Goal: Information Seeking & Learning: Learn about a topic

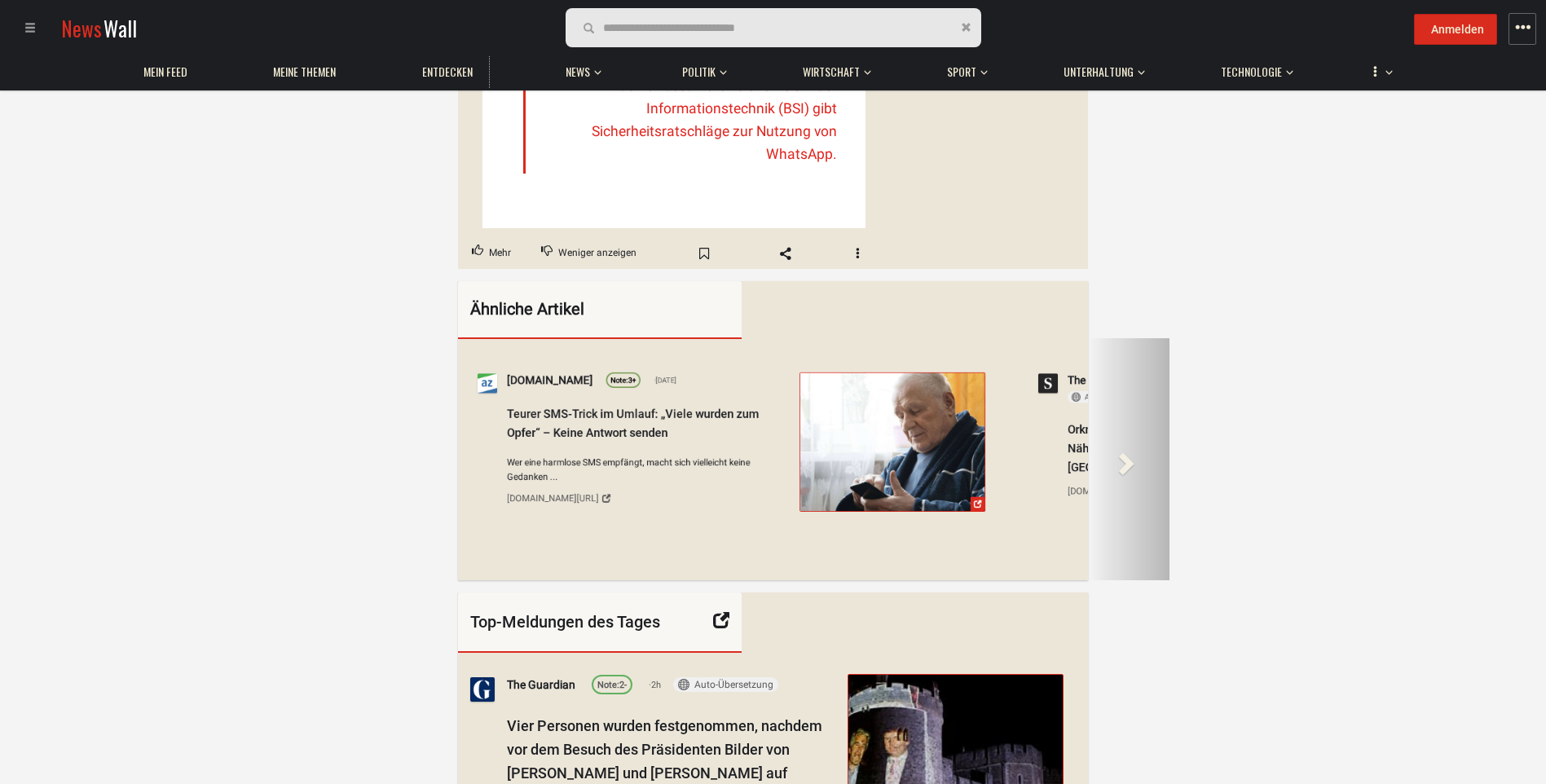
scroll to position [978, 0]
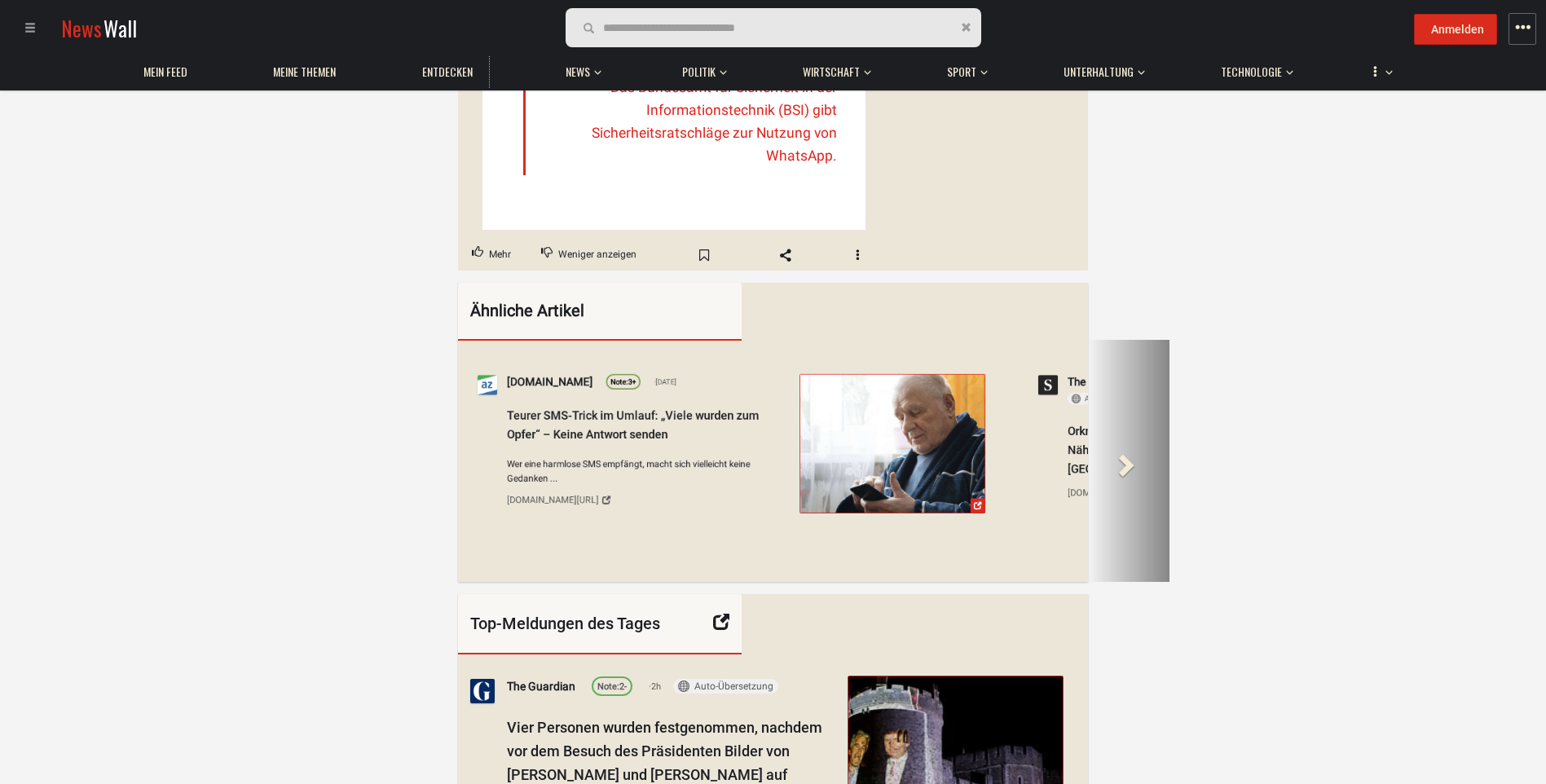
click at [1128, 476] on span at bounding box center [1124, 464] width 24 height 24
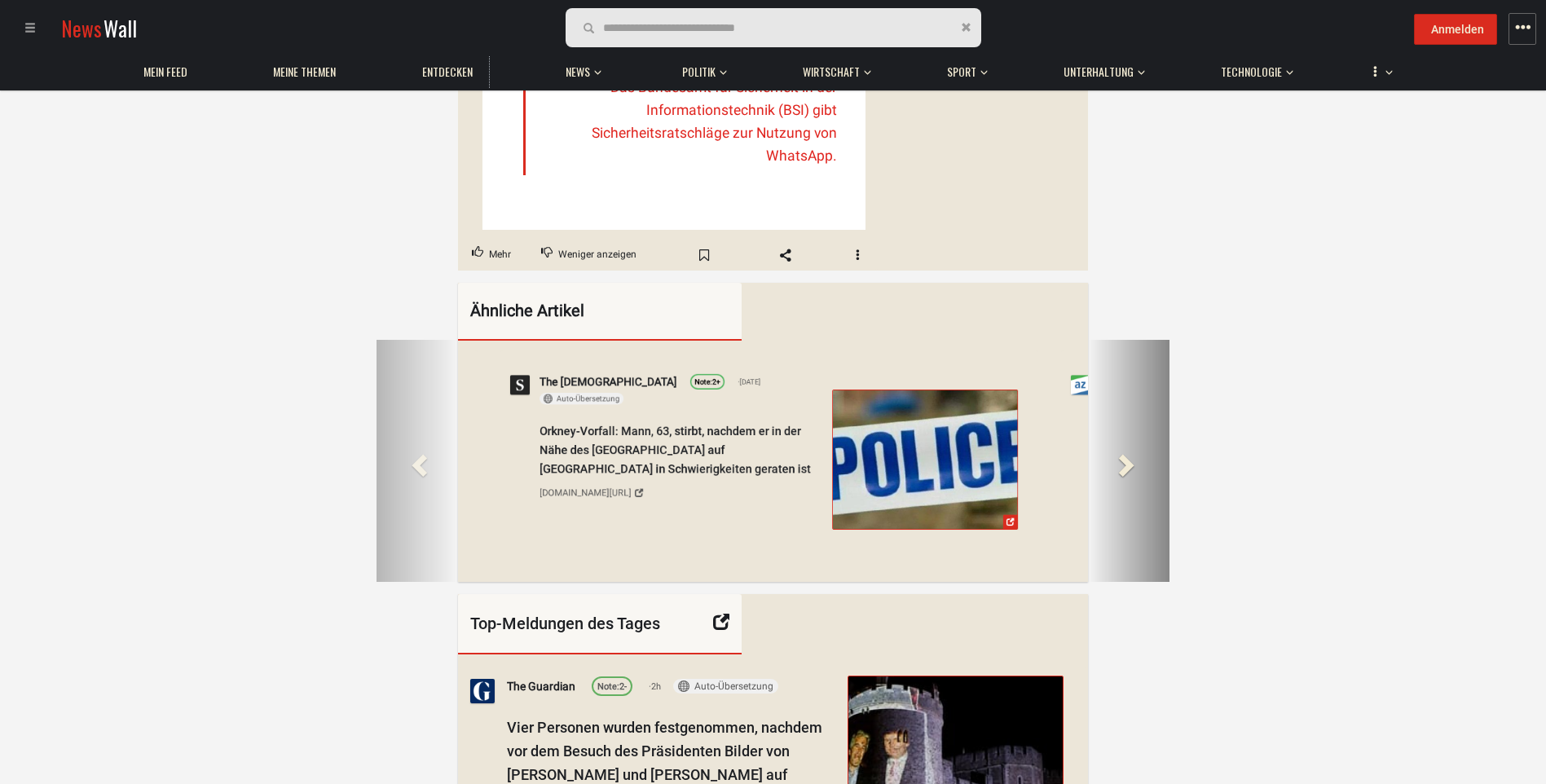
scroll to position [0, 660]
click at [1133, 476] on span at bounding box center [1124, 464] width 24 height 24
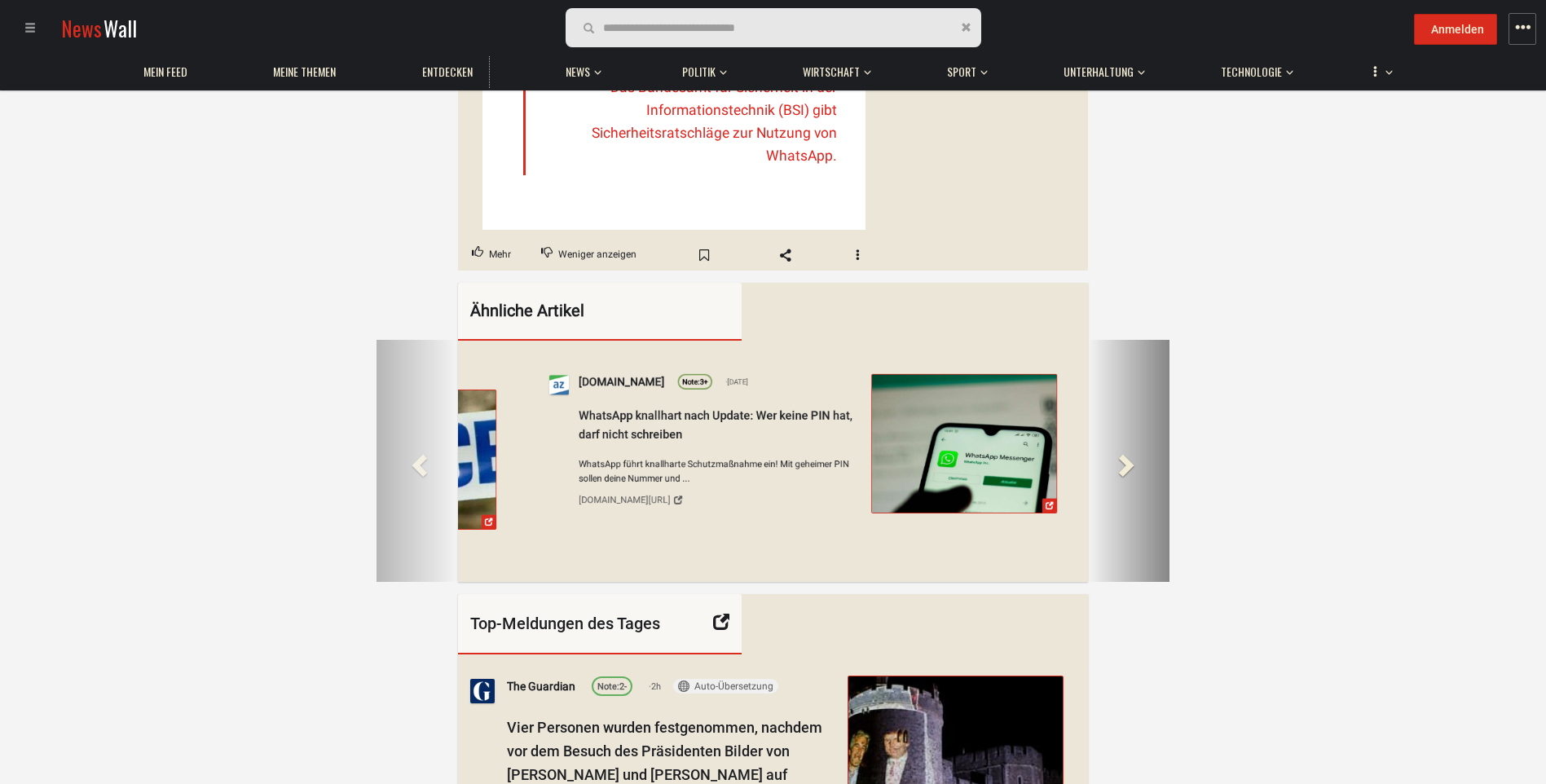
scroll to position [0, 1361]
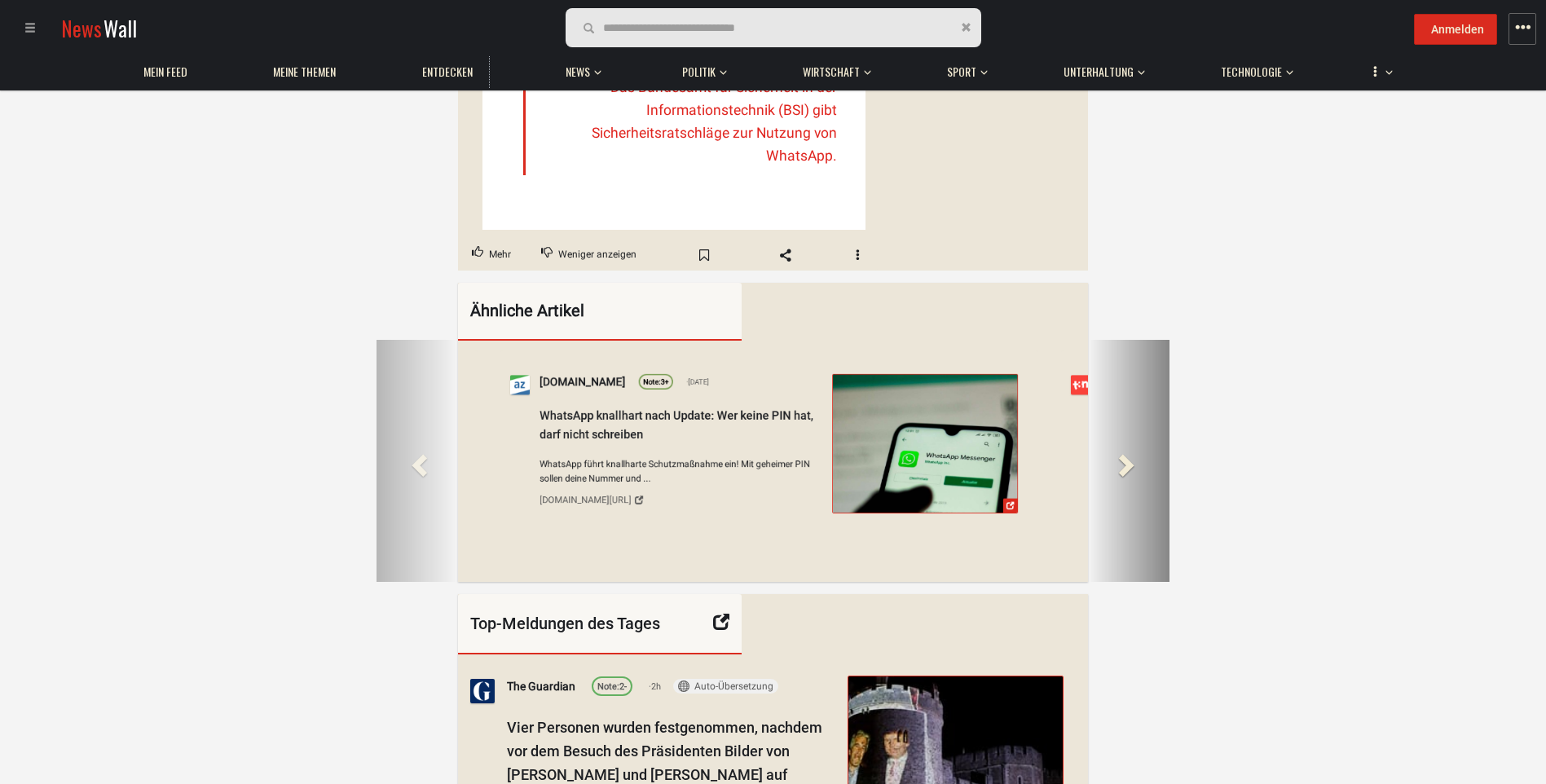
click at [1130, 476] on span at bounding box center [1124, 464] width 24 height 24
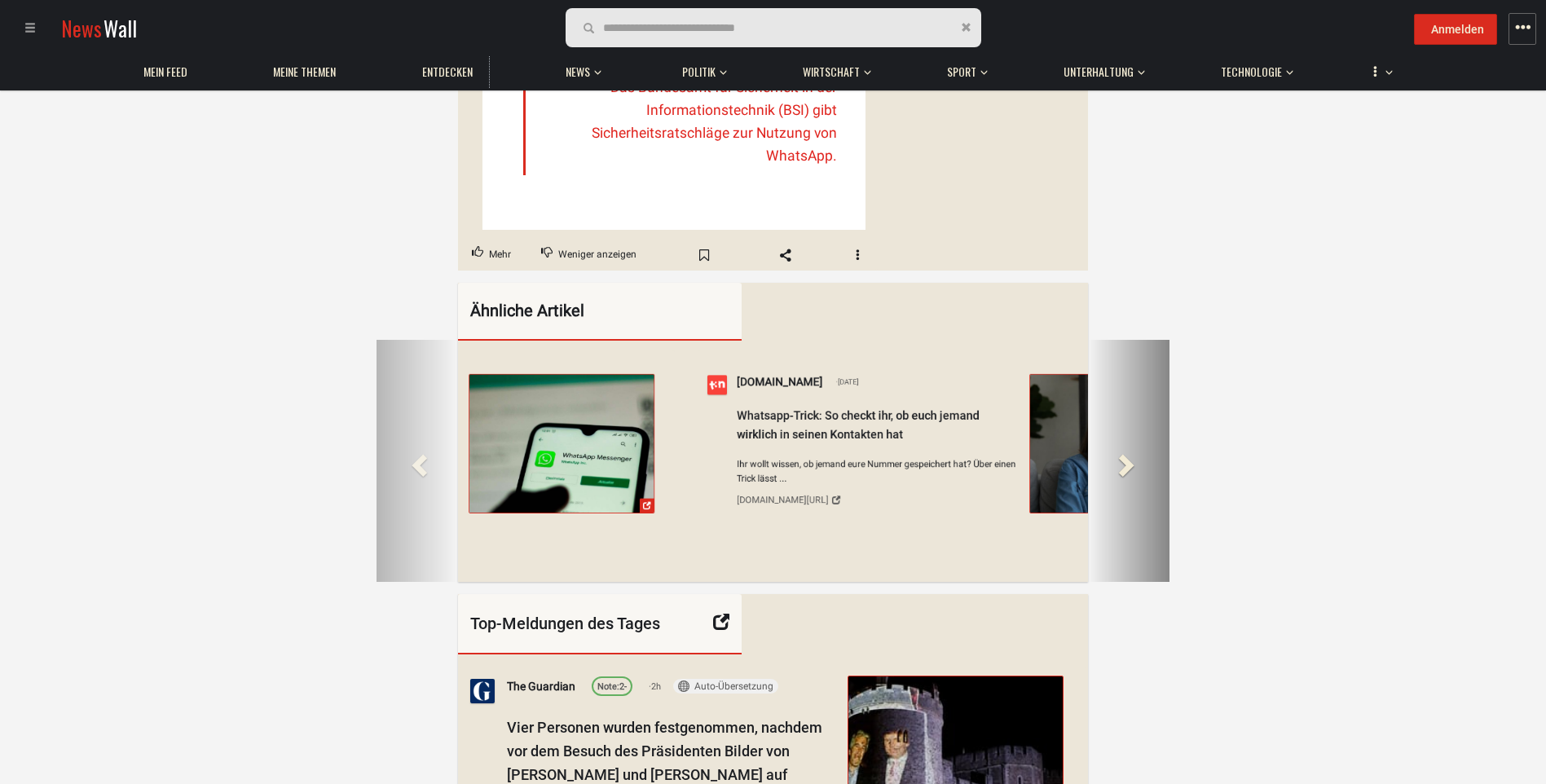
scroll to position [0, 2062]
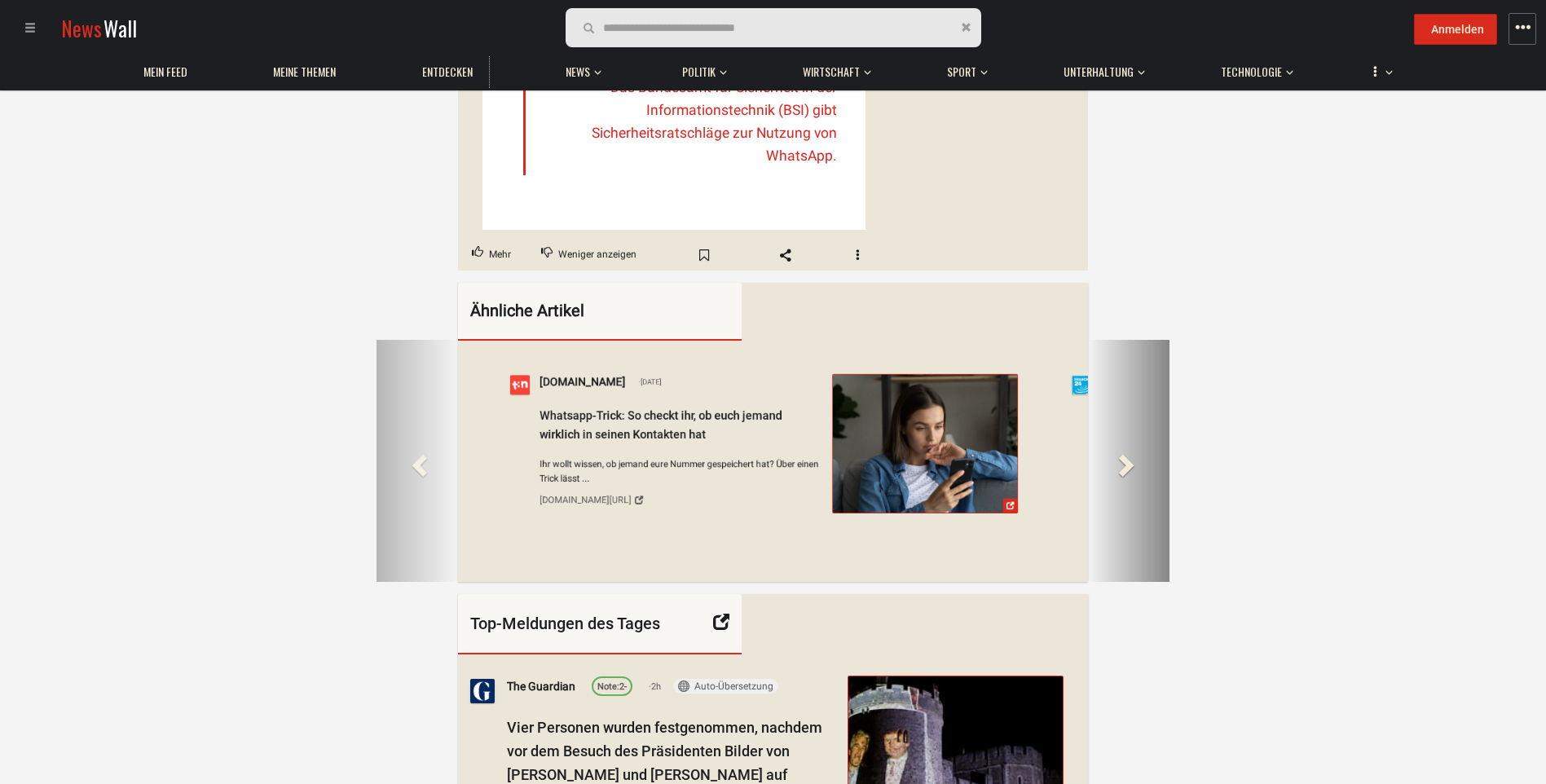
click at [1130, 476] on span at bounding box center [1124, 464] width 24 height 24
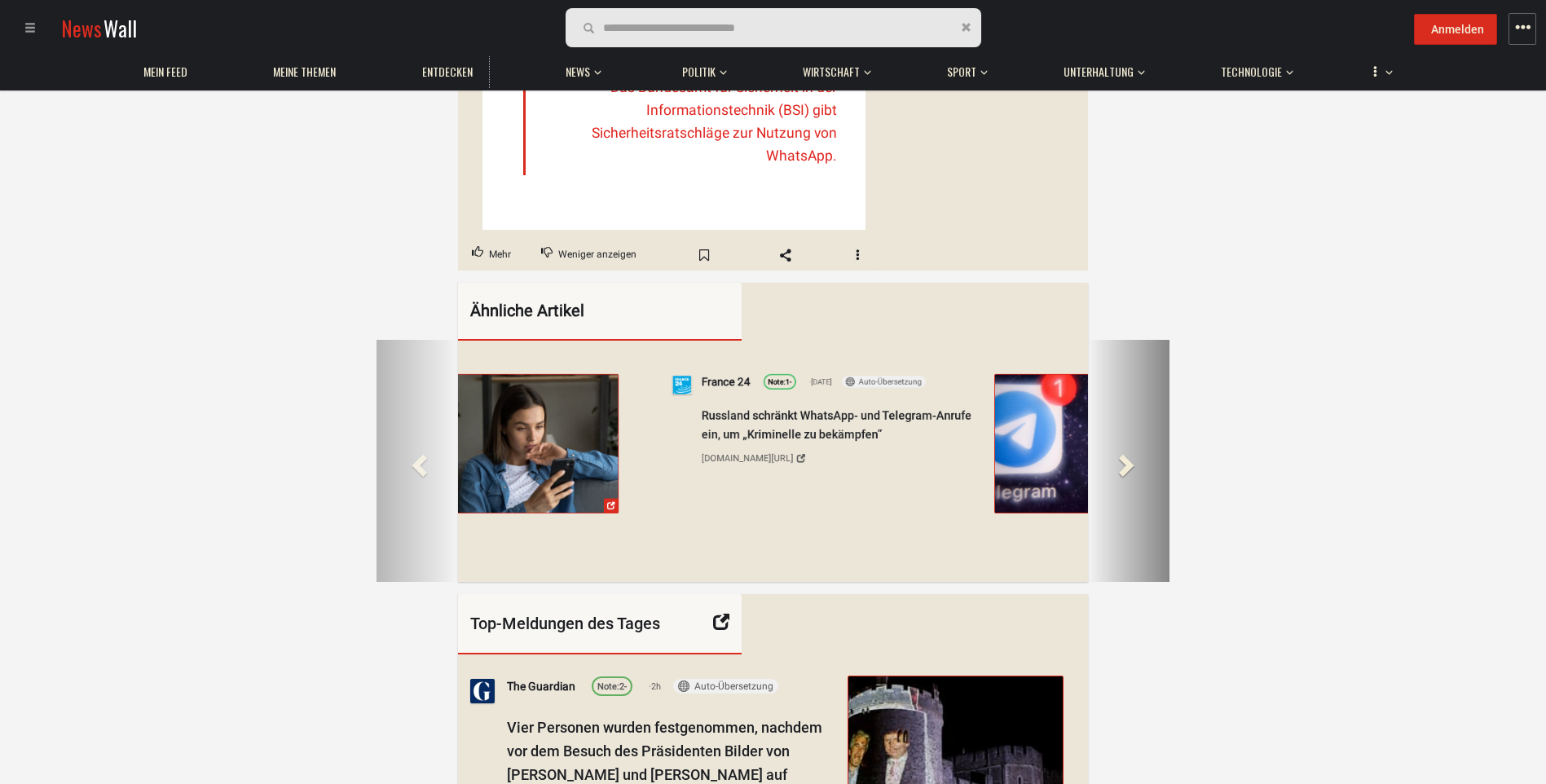
scroll to position [0, 2763]
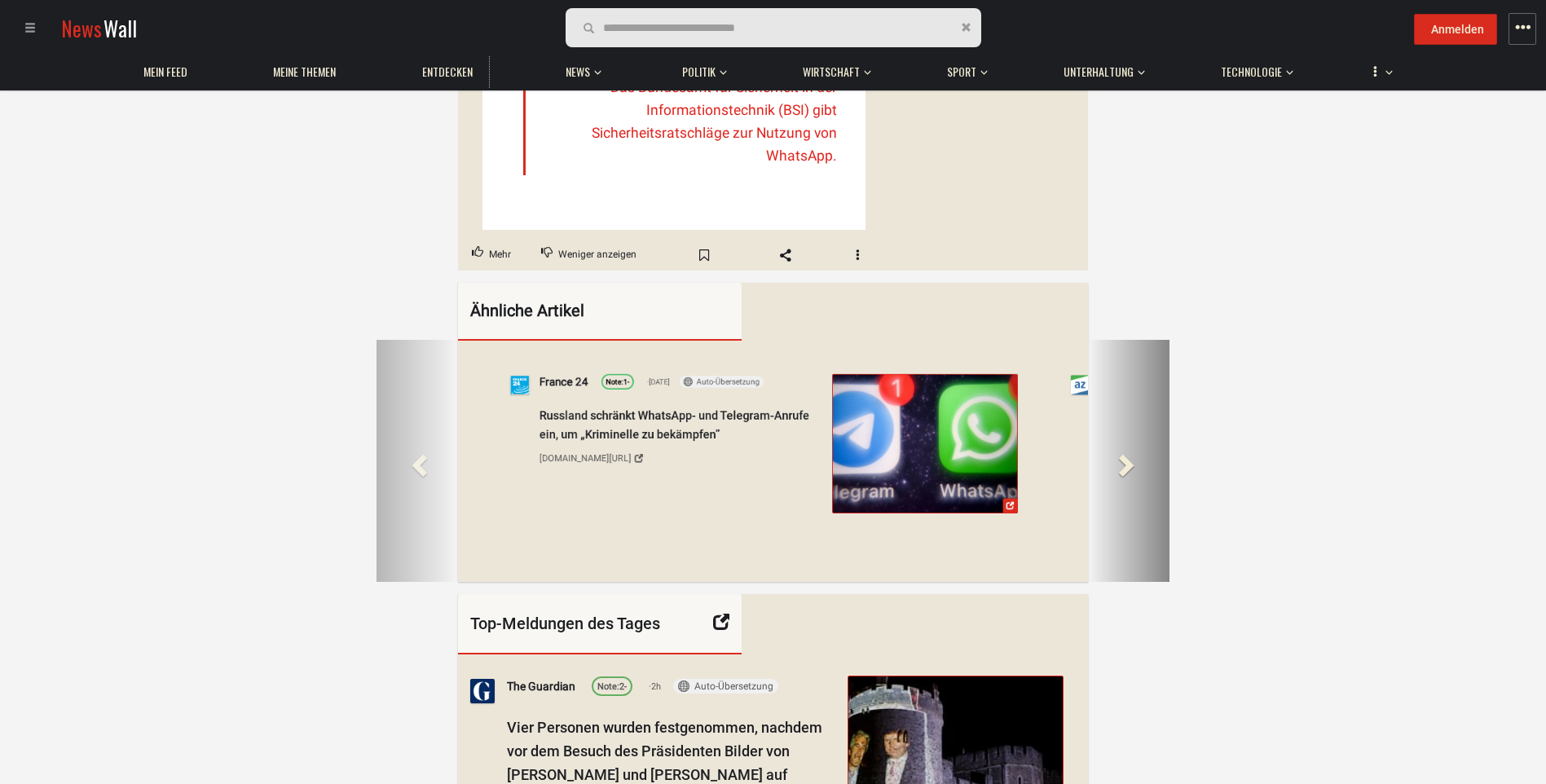
click at [1130, 476] on span at bounding box center [1124, 464] width 24 height 24
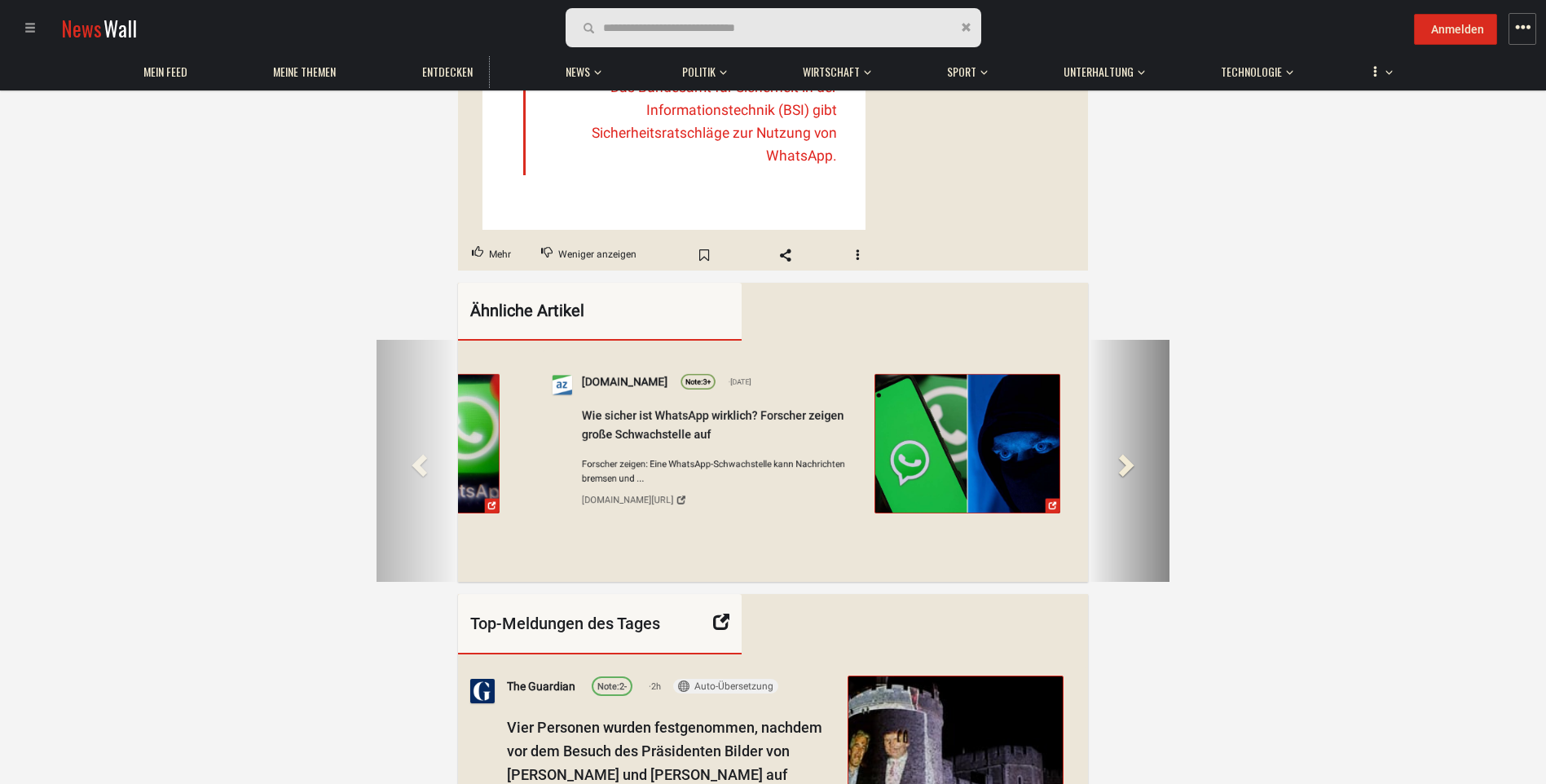
scroll to position [0, 3464]
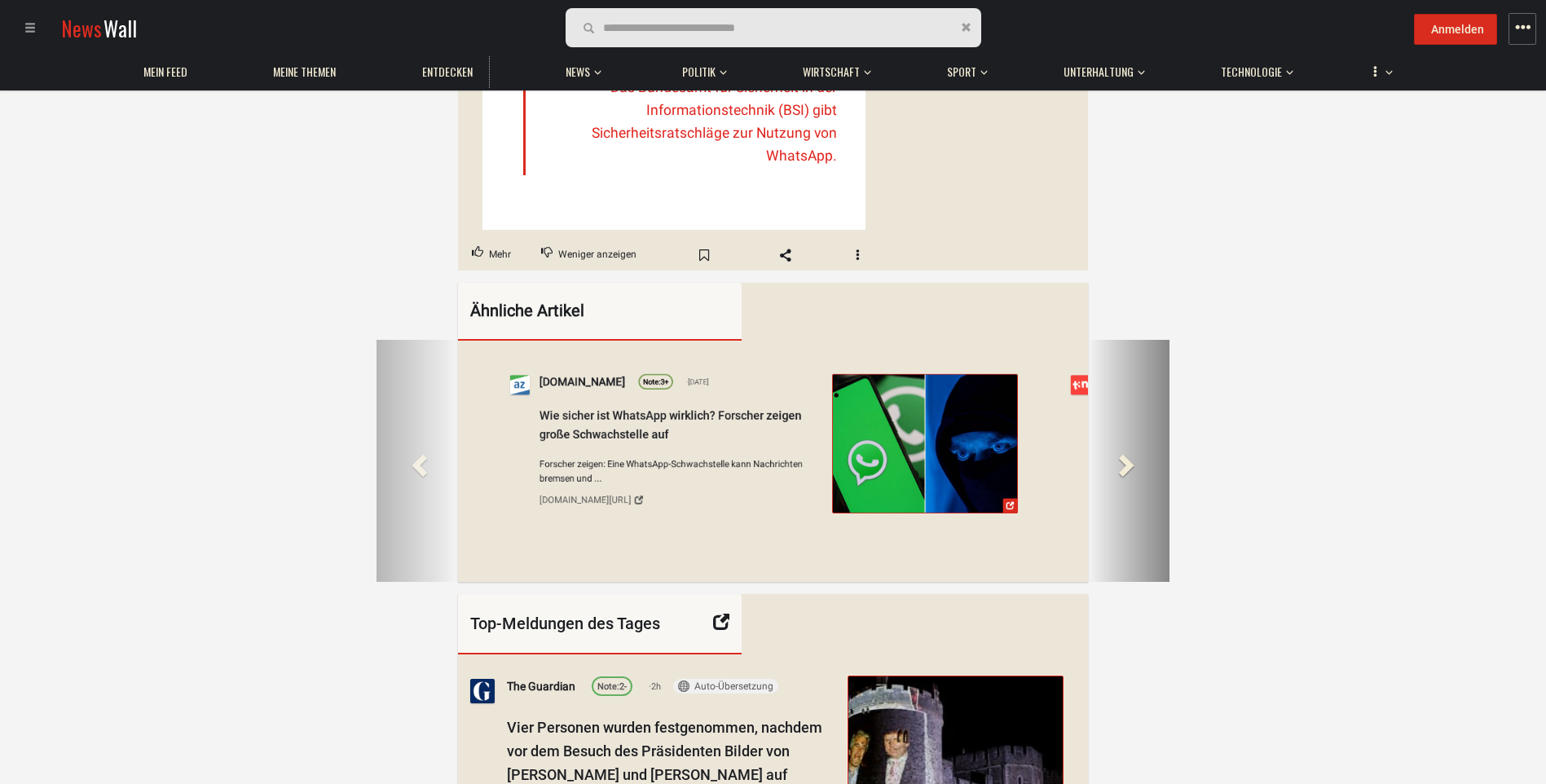
click at [1124, 476] on span at bounding box center [1124, 464] width 24 height 24
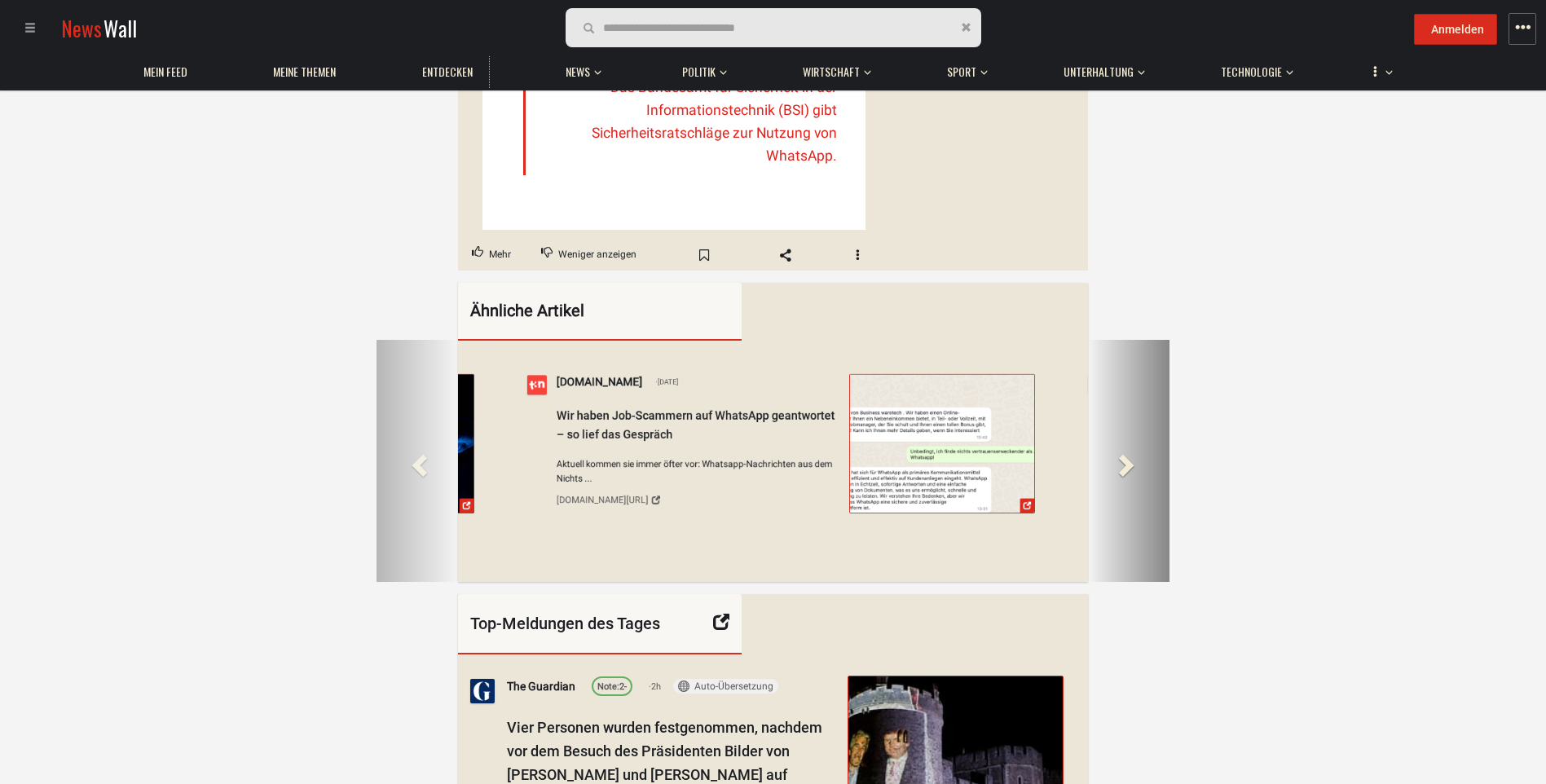
scroll to position [0, 4165]
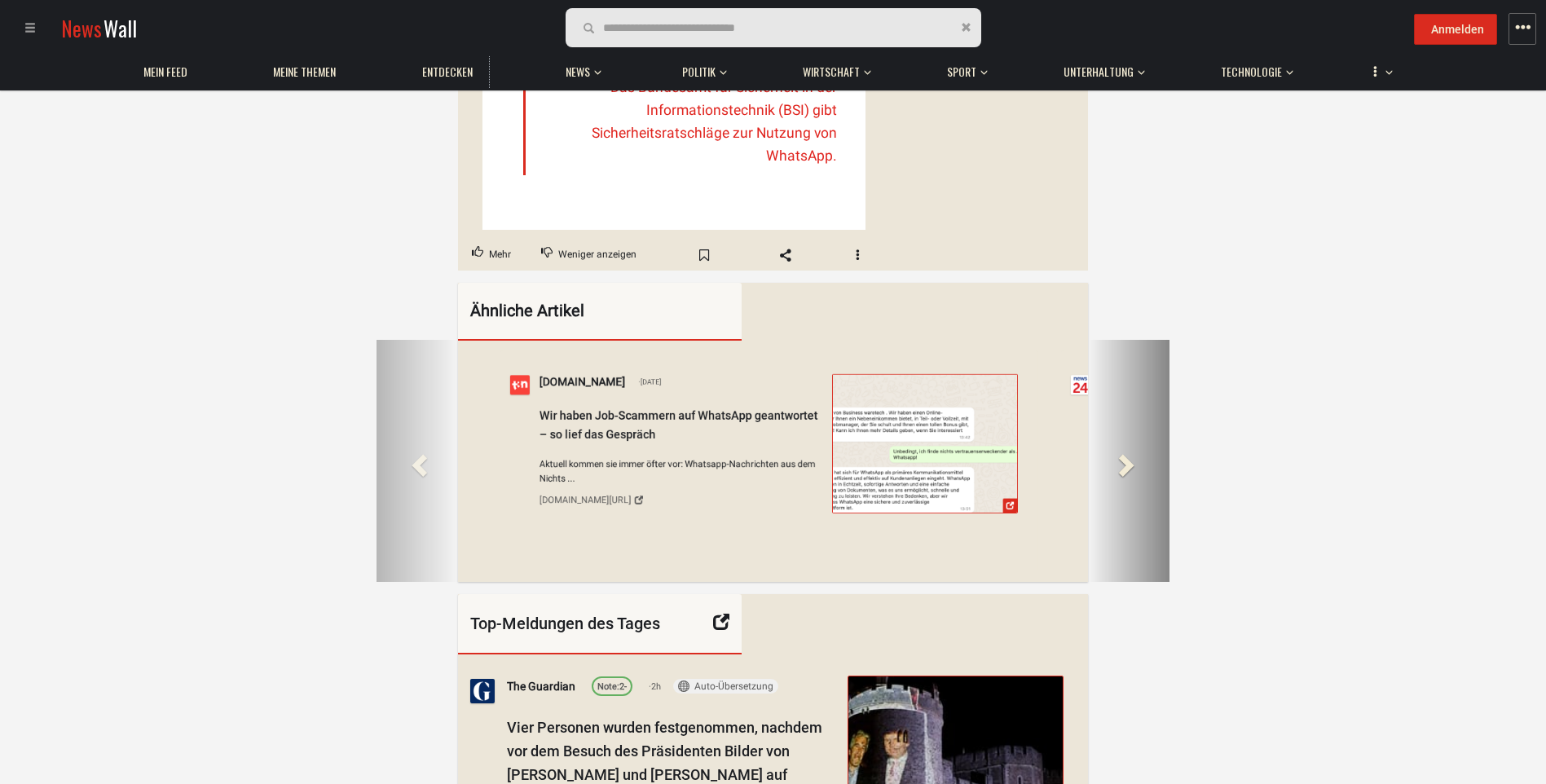
click at [1124, 476] on span at bounding box center [1124, 464] width 24 height 24
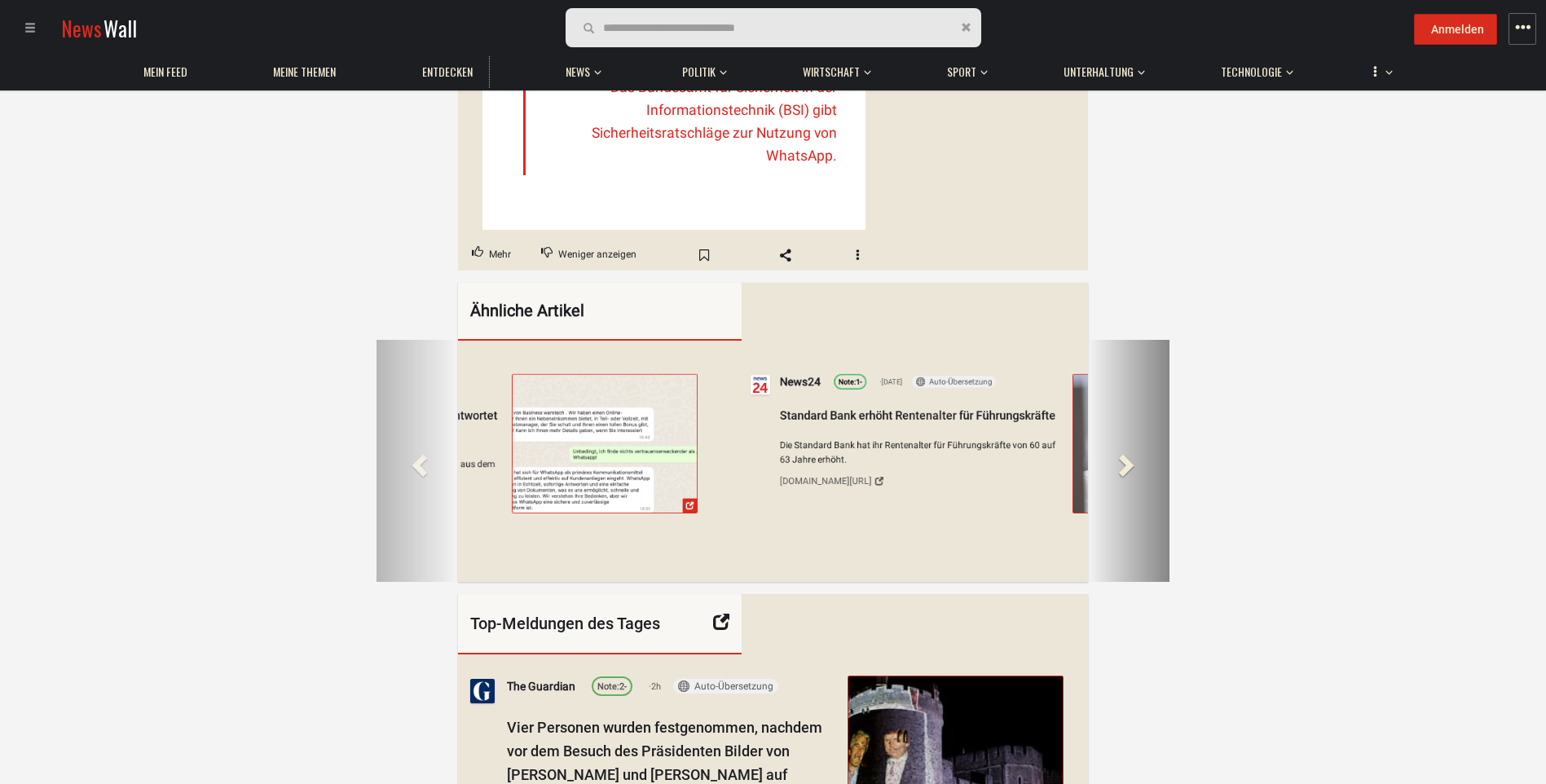
scroll to position [0, 4865]
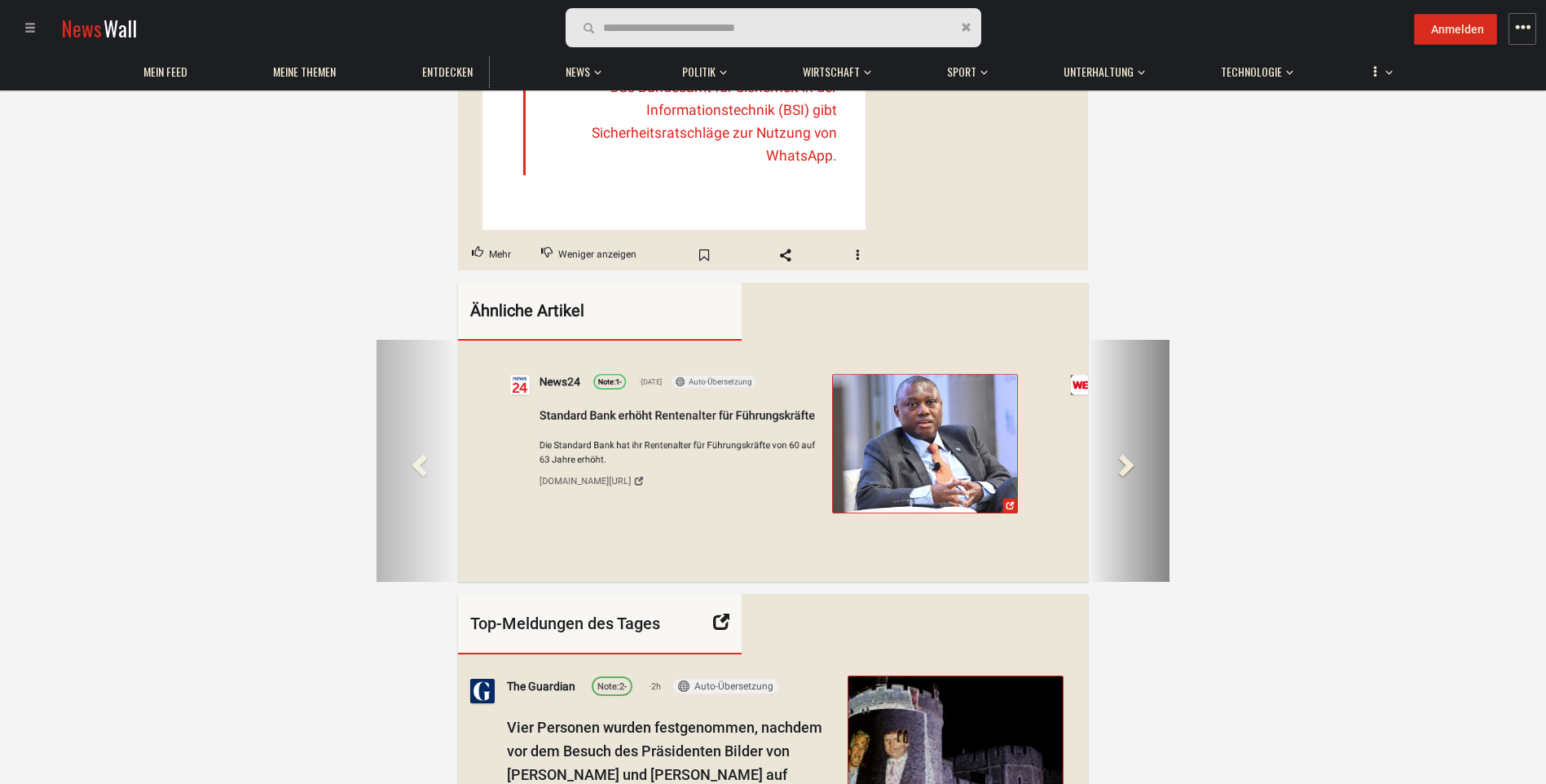
click at [1124, 476] on span at bounding box center [1124, 464] width 24 height 24
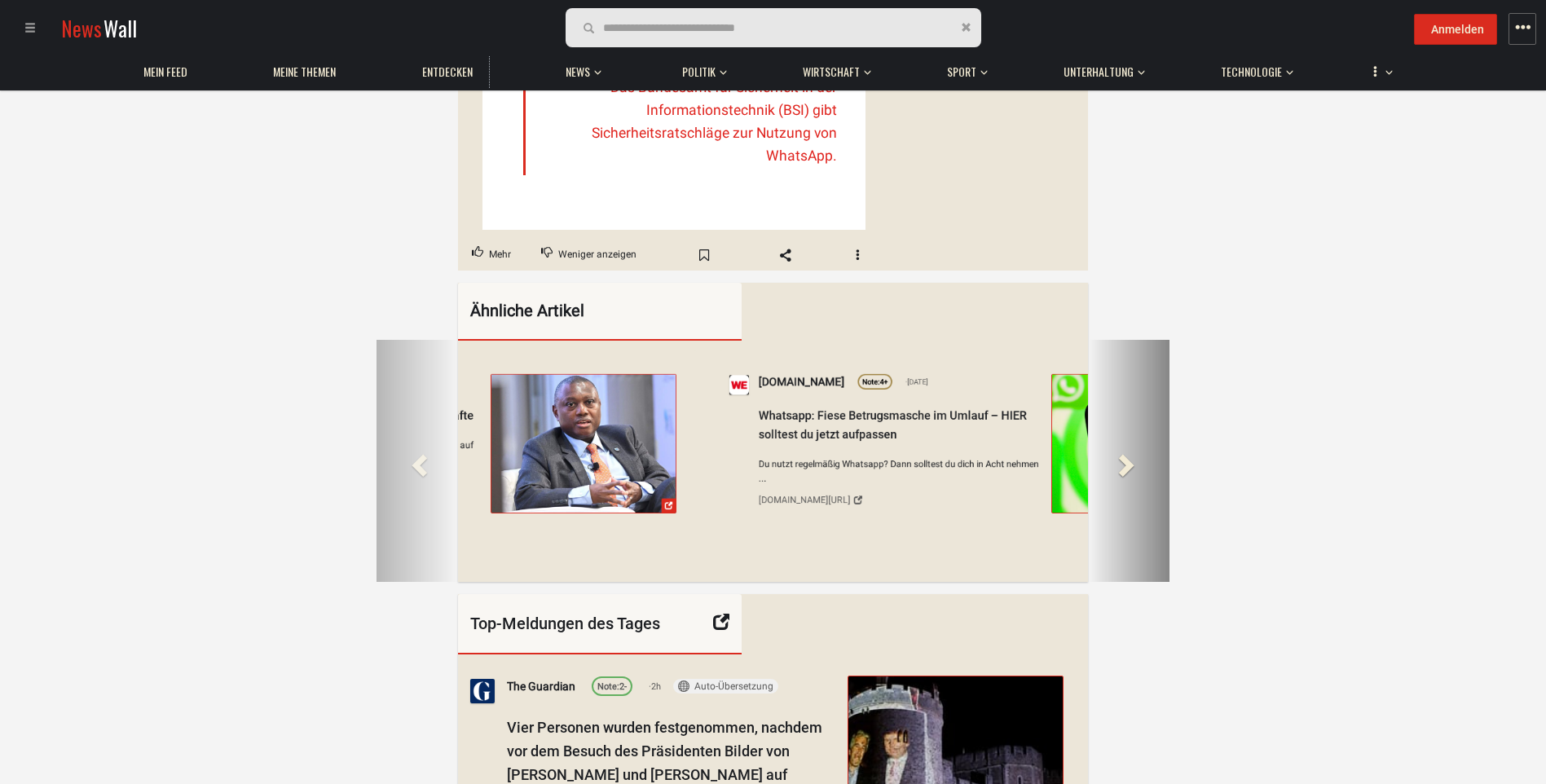
scroll to position [0, 5566]
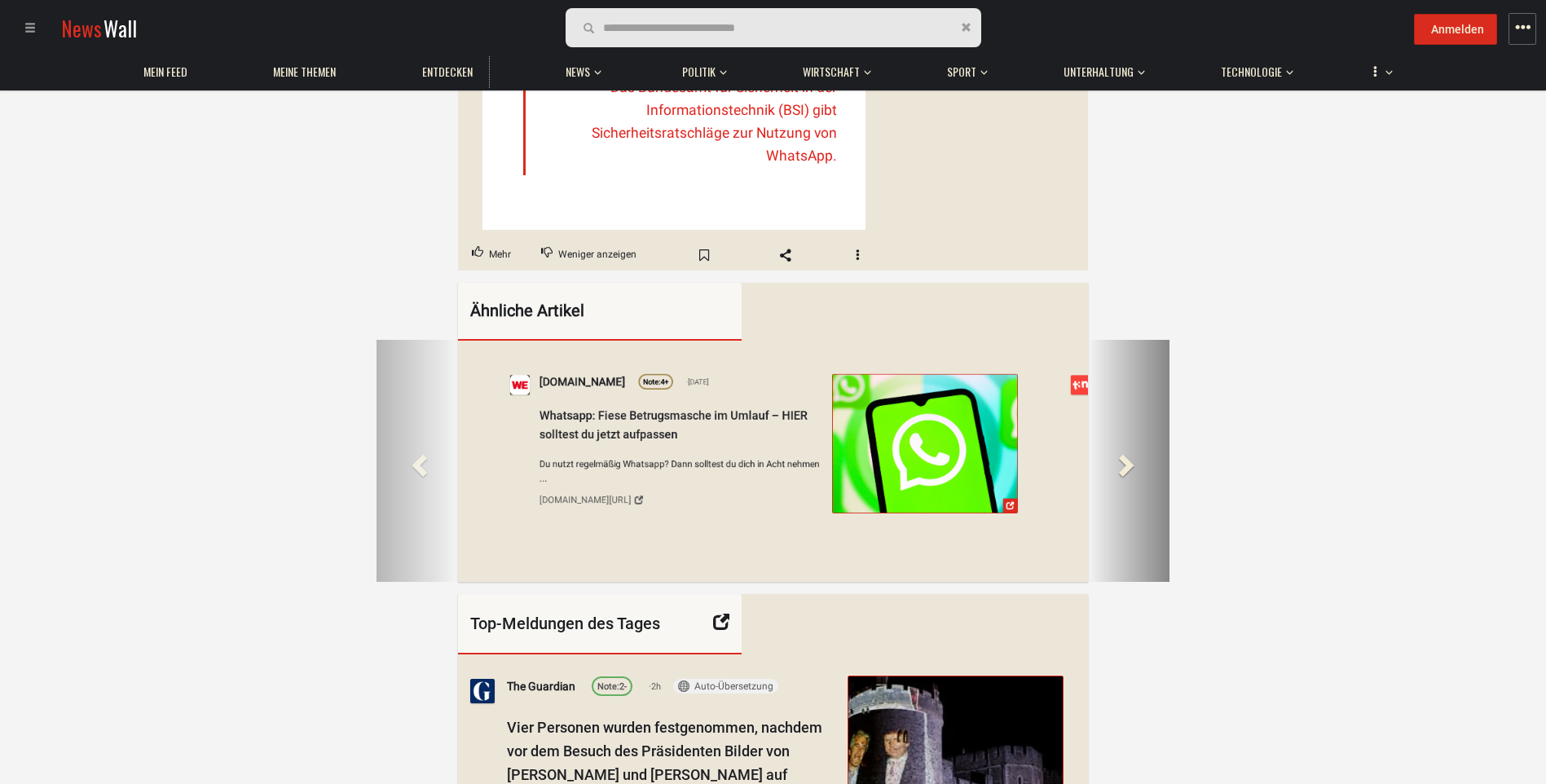
click at [1124, 476] on span at bounding box center [1124, 464] width 24 height 24
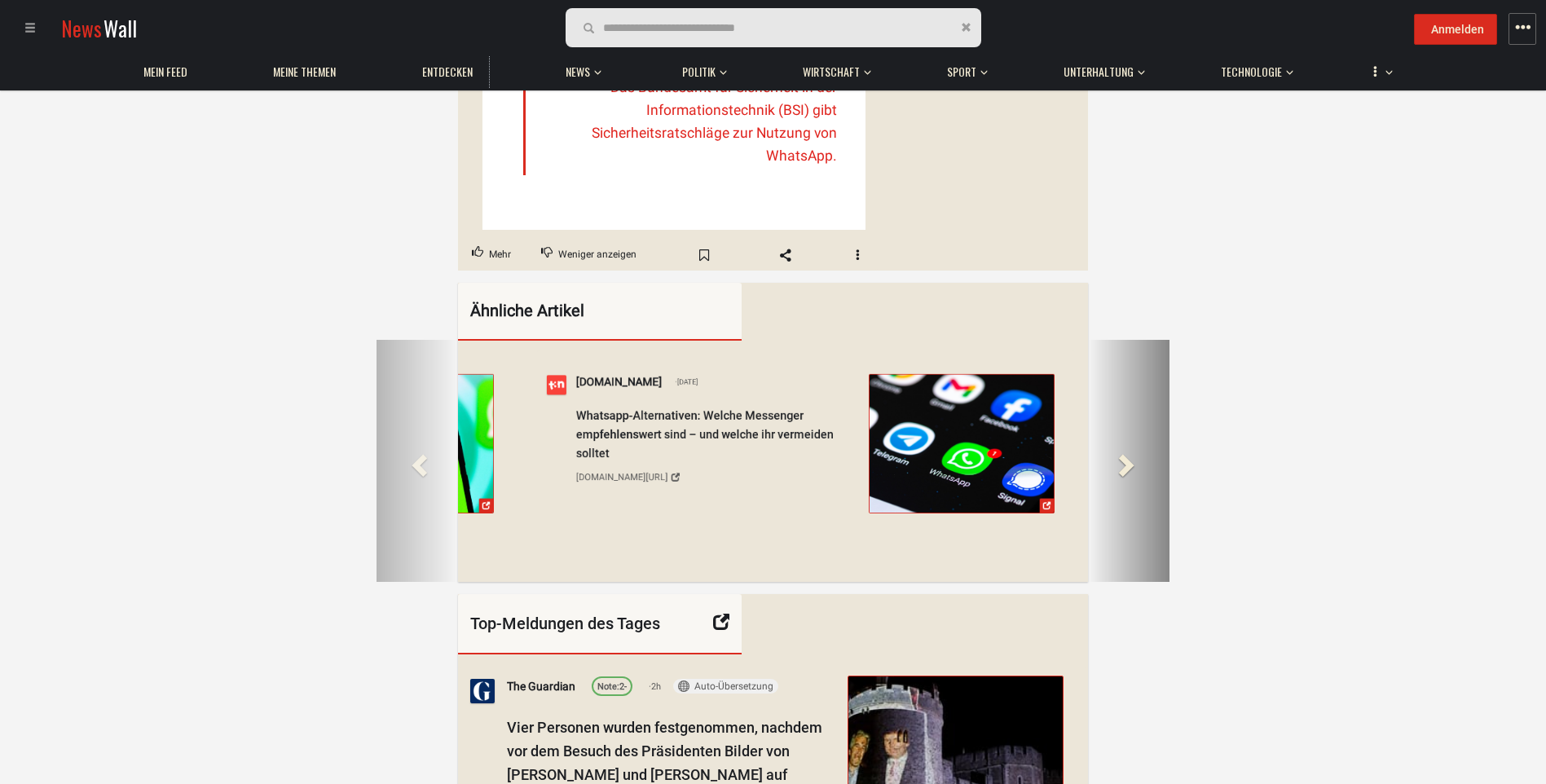
scroll to position [0, 6267]
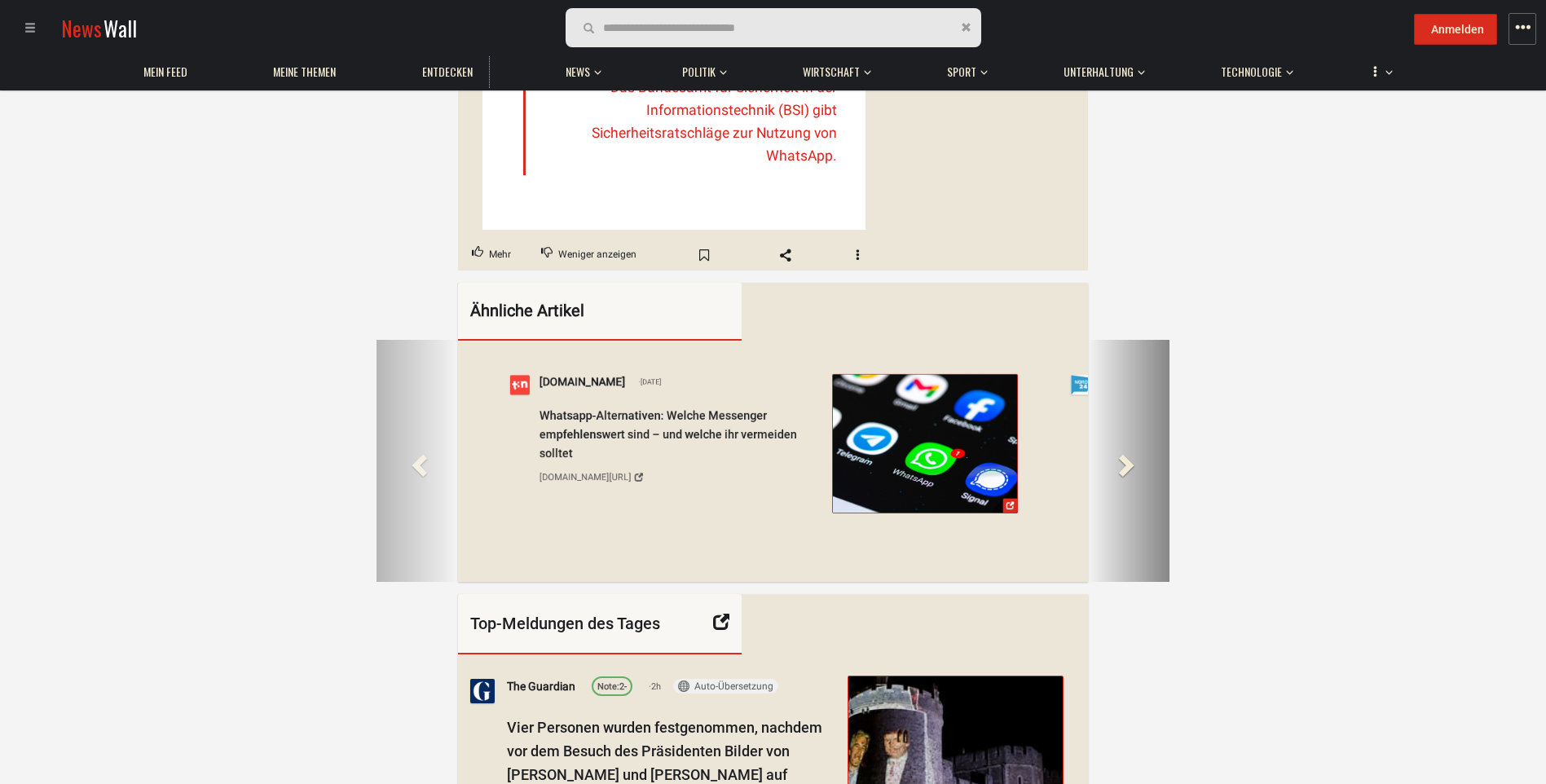
click at [1114, 476] on span at bounding box center [1124, 464] width 24 height 24
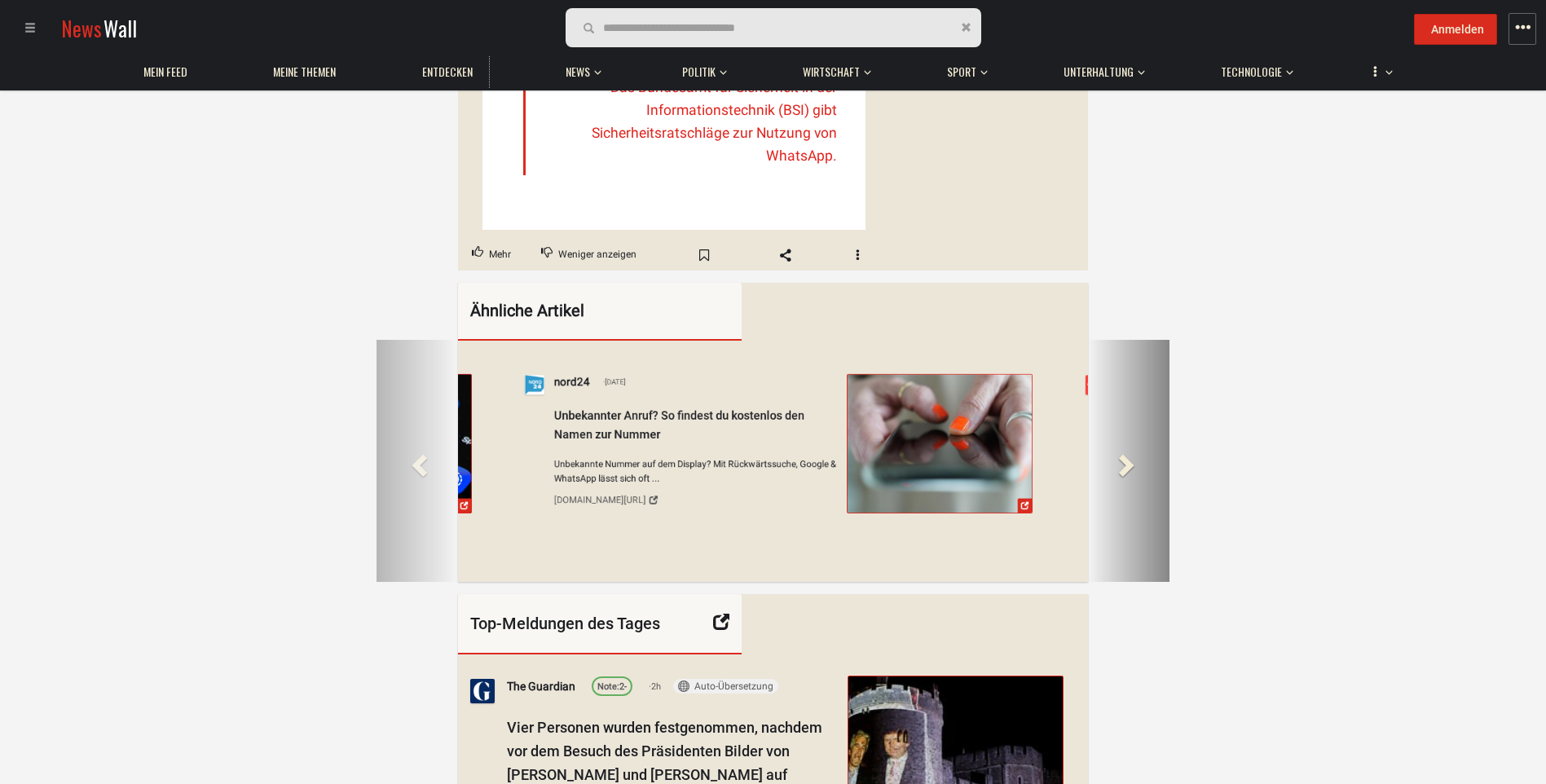
scroll to position [0, 6968]
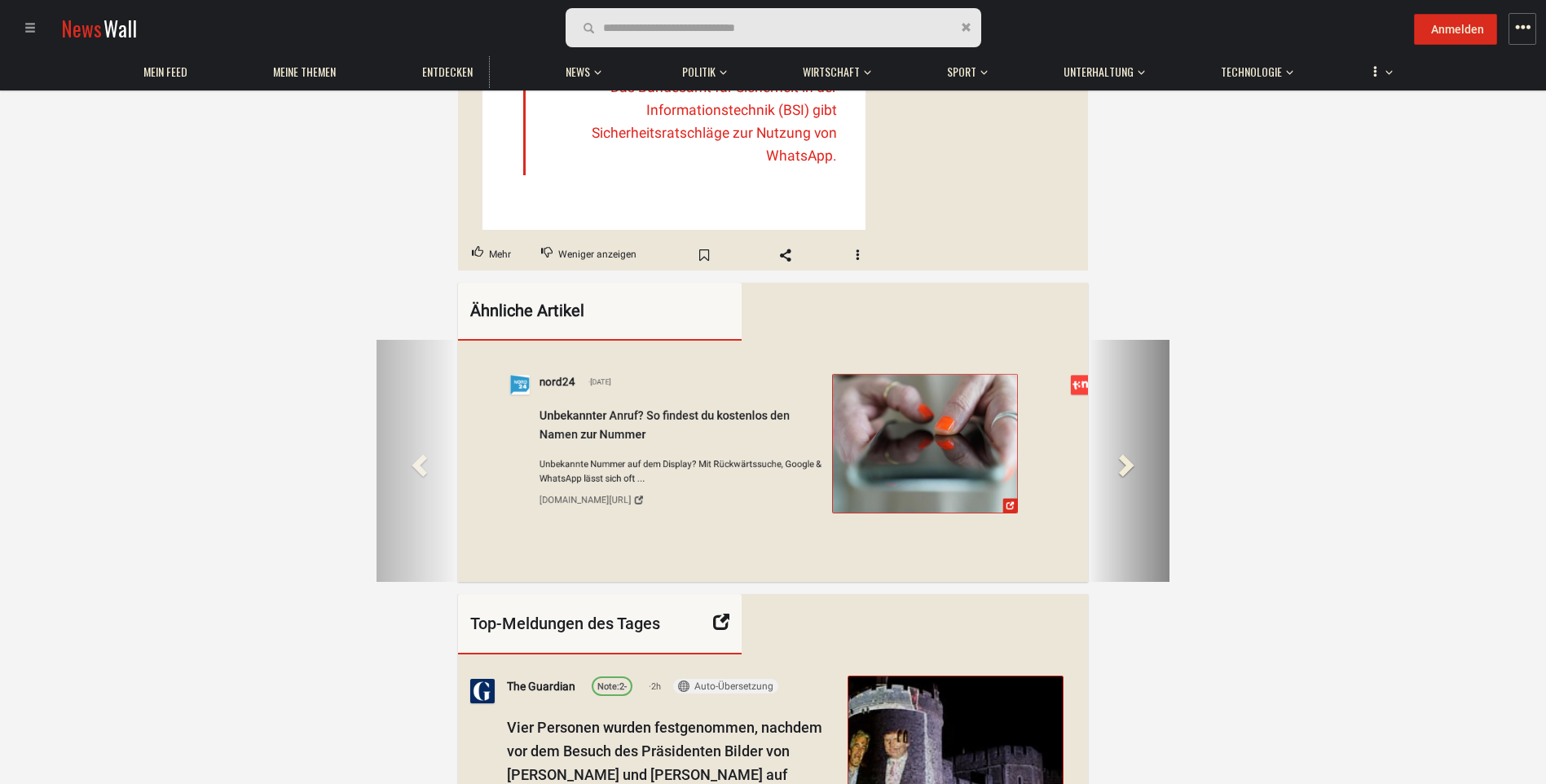
click at [1121, 476] on span at bounding box center [1124, 464] width 24 height 24
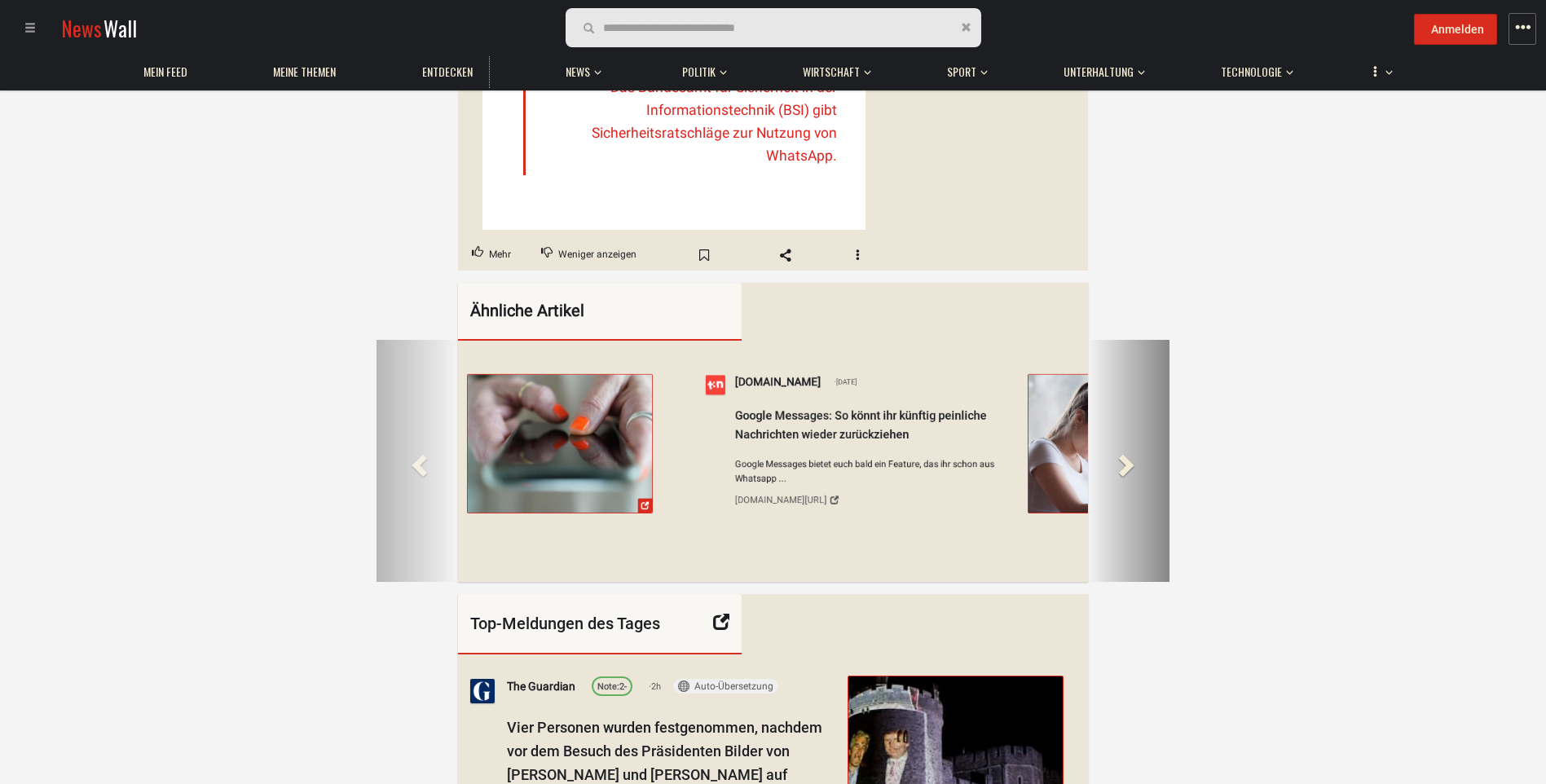
scroll to position [0, 7668]
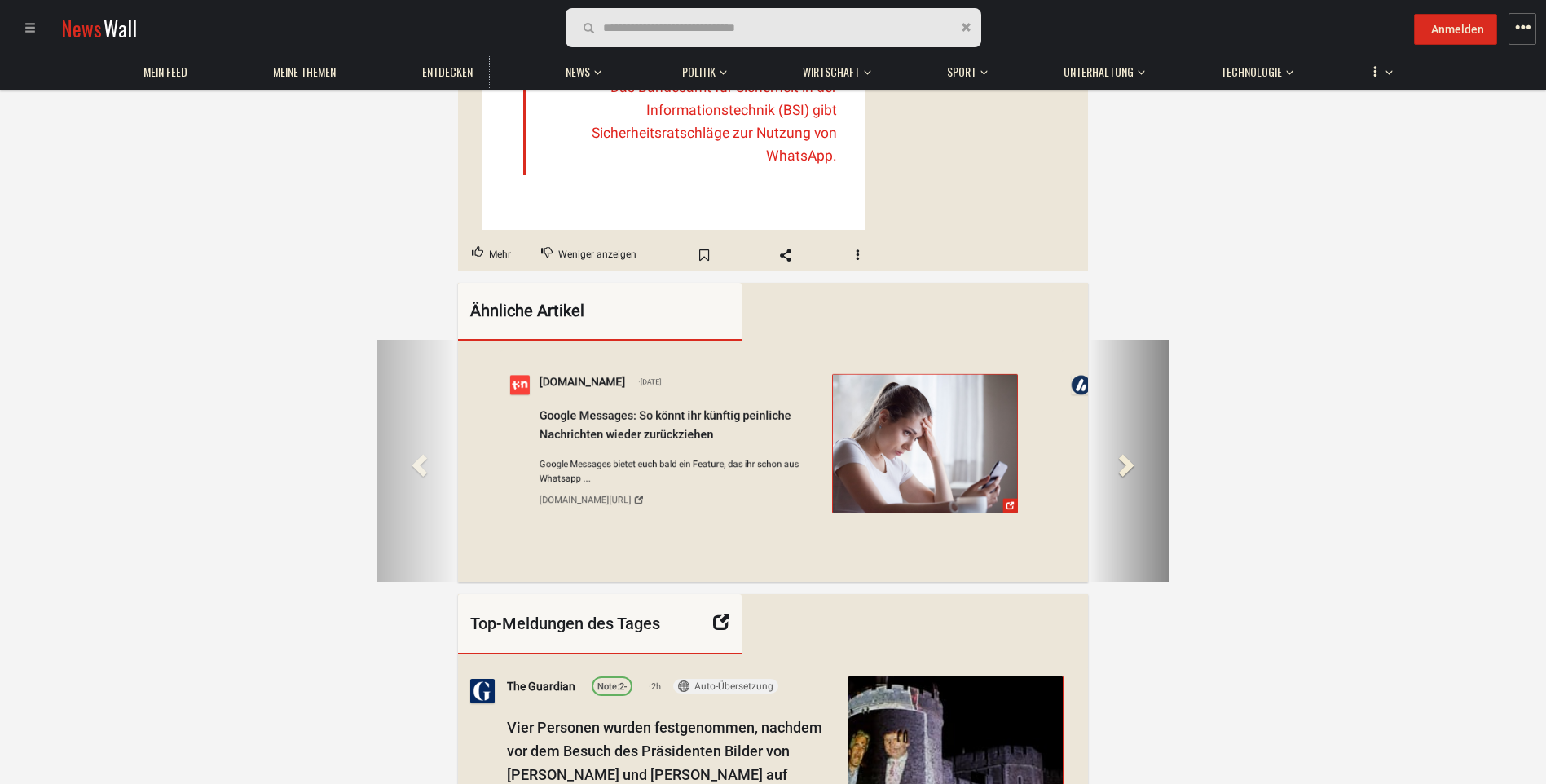
click at [1121, 476] on span at bounding box center [1124, 464] width 24 height 24
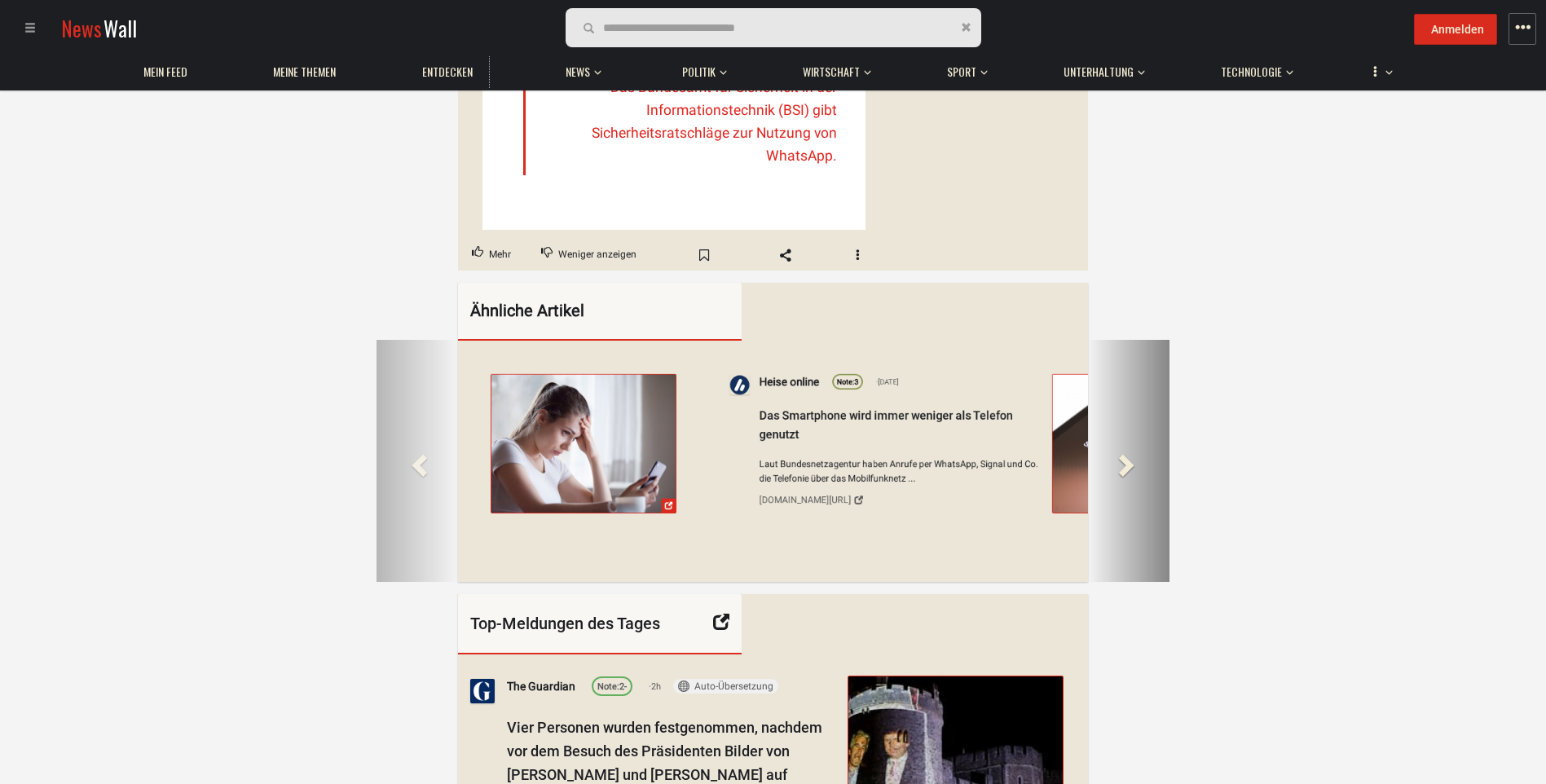
scroll to position [0, 8370]
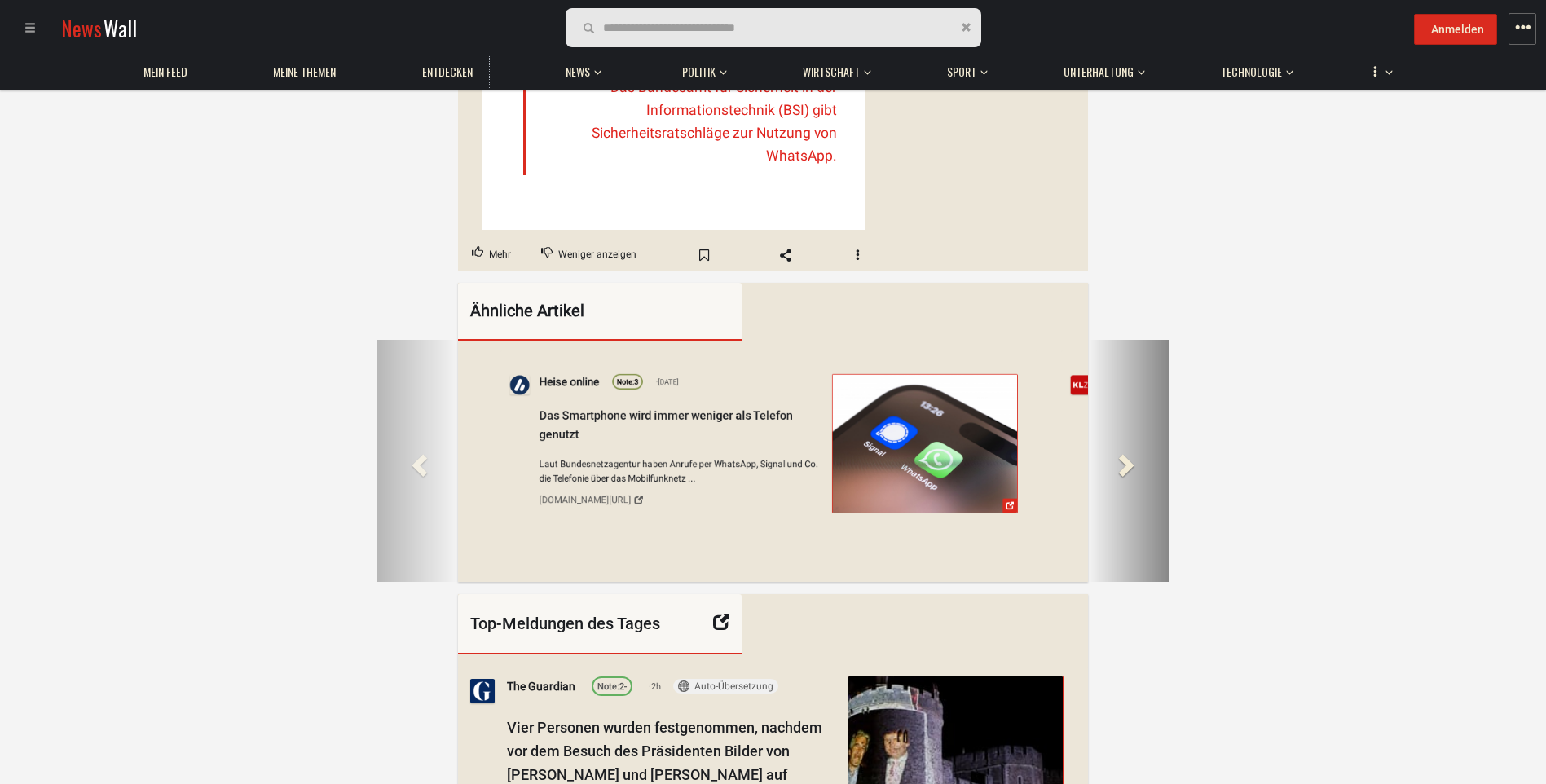
click at [1121, 476] on span at bounding box center [1124, 464] width 24 height 24
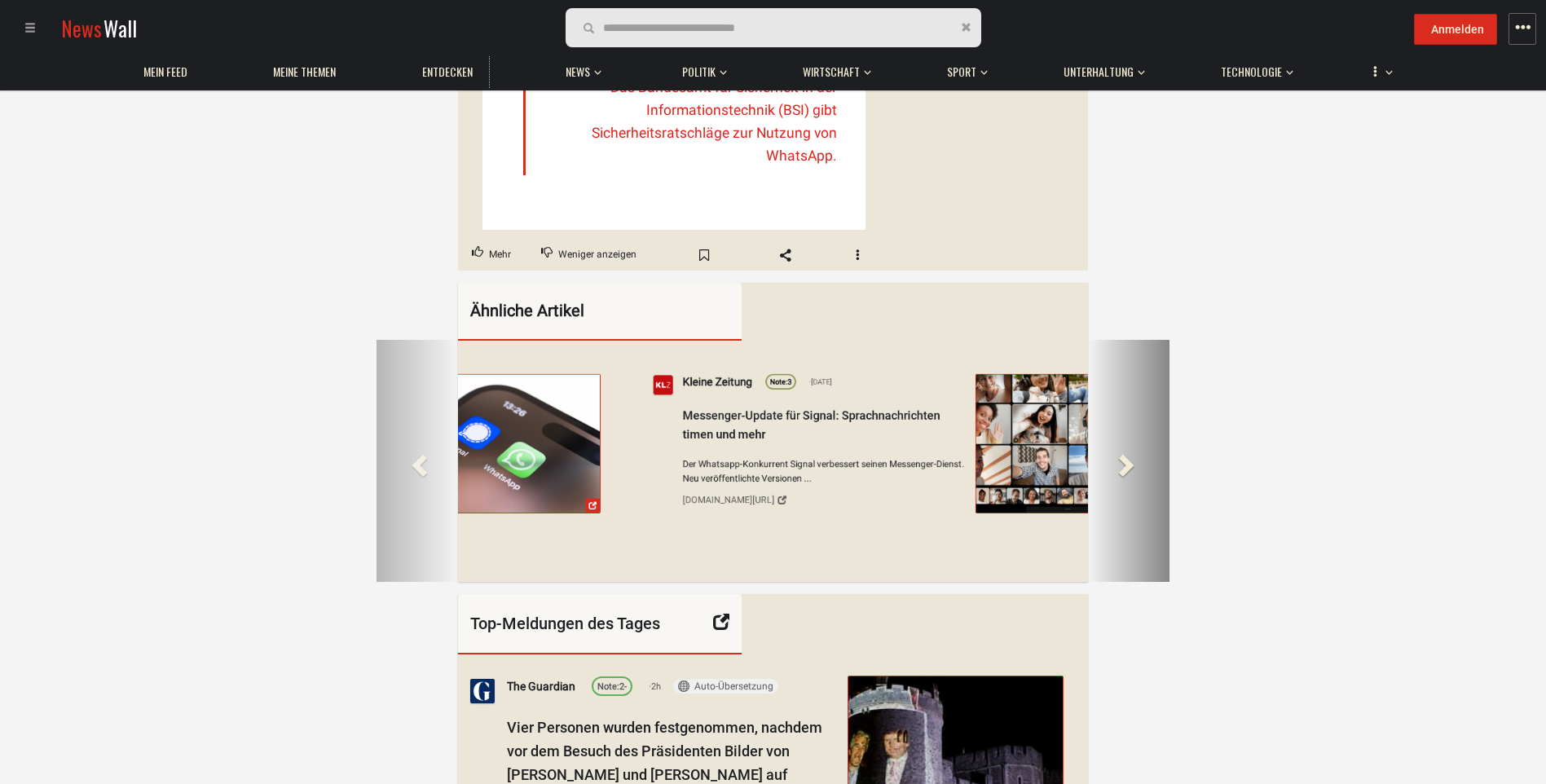
scroll to position [0, 9071]
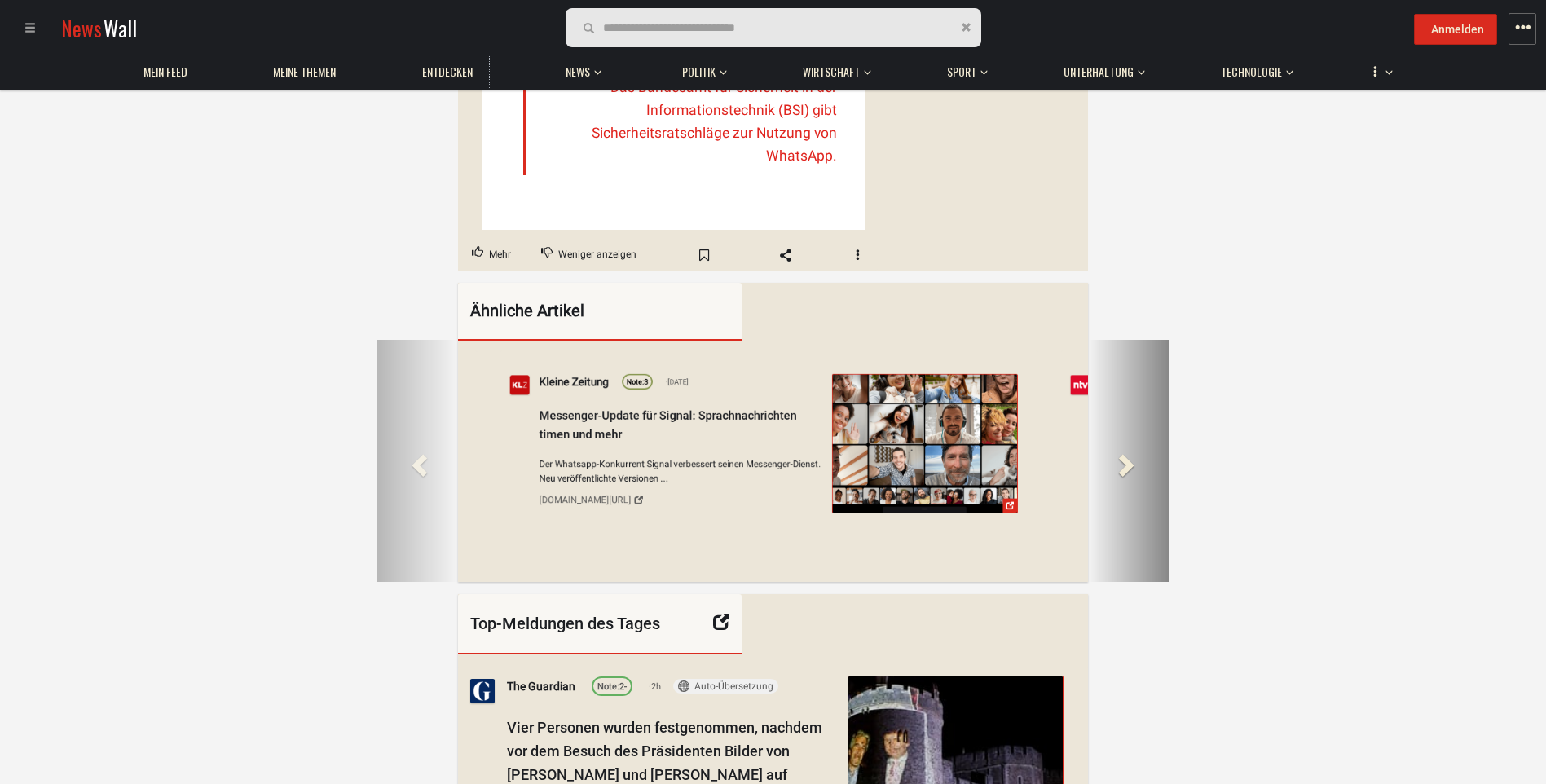
click at [1121, 476] on span at bounding box center [1124, 464] width 24 height 24
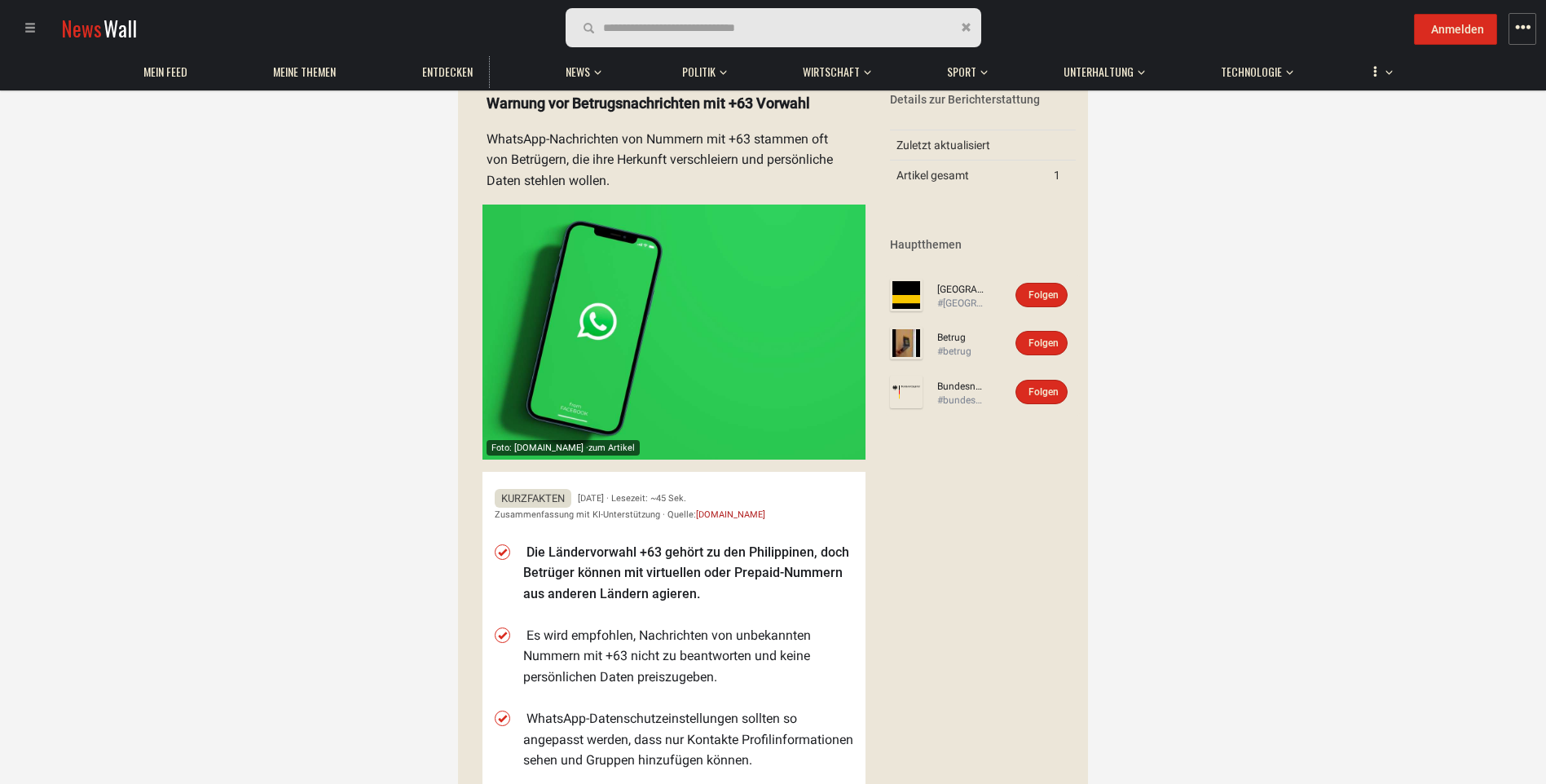
scroll to position [0, 0]
